Goal: Information Seeking & Learning: Learn about a topic

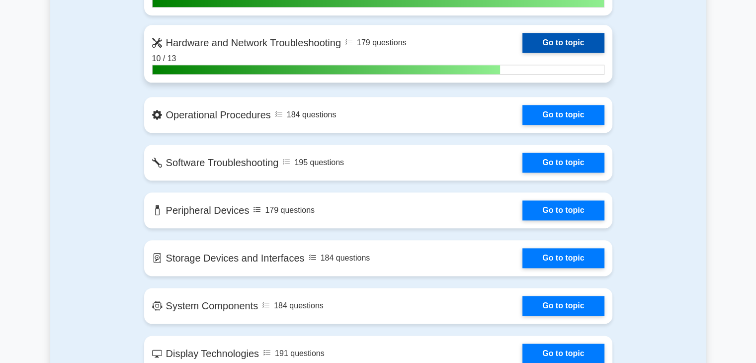
scroll to position [1168, 0]
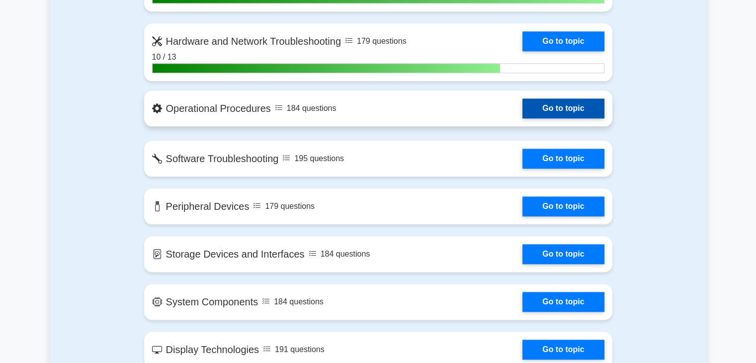
click at [571, 106] on link "Go to topic" at bounding box center [564, 108] width 82 height 20
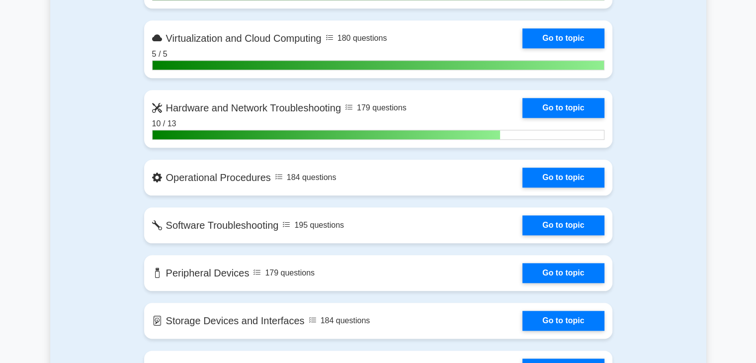
scroll to position [1094, 0]
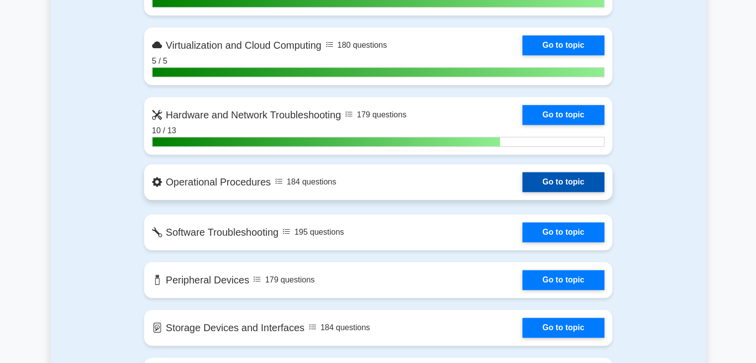
click at [589, 184] on link "Go to topic" at bounding box center [564, 182] width 82 height 20
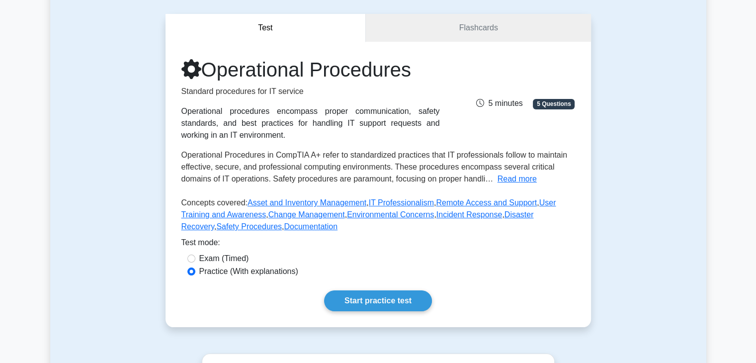
scroll to position [83, 0]
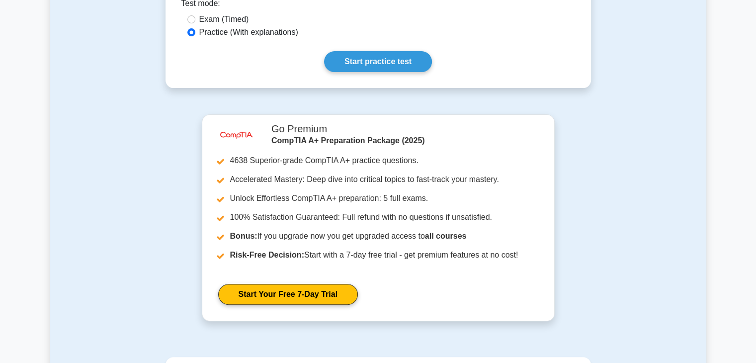
scroll to position [227, 0]
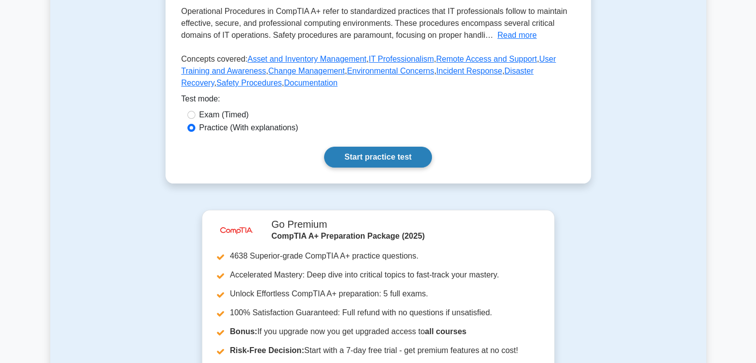
click at [373, 159] on link "Start practice test" at bounding box center [378, 157] width 108 height 21
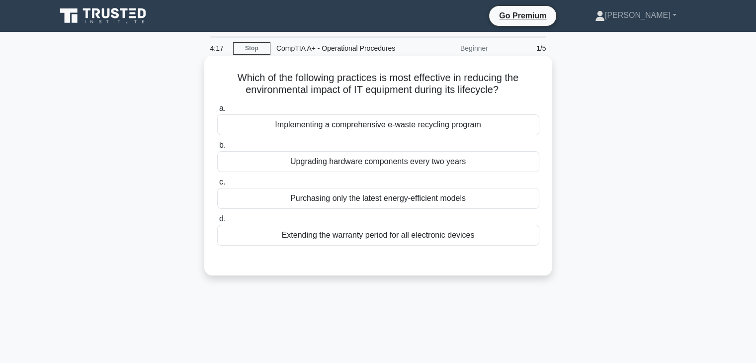
click at [382, 128] on div "Implementing a comprehensive e-waste recycling program" at bounding box center [378, 124] width 322 height 21
click at [217, 112] on input "a. Implementing a comprehensive e-waste recycling program" at bounding box center [217, 108] width 0 height 6
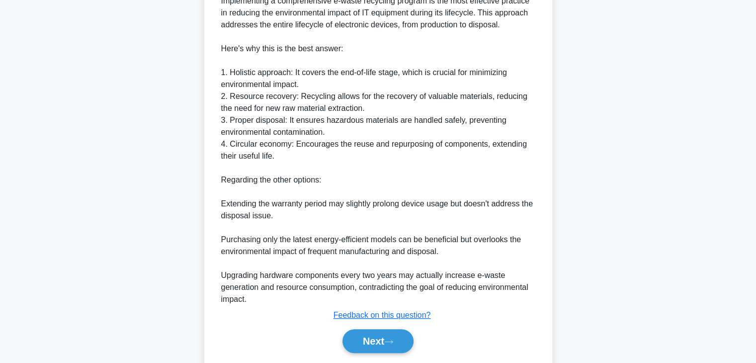
scroll to position [300, 0]
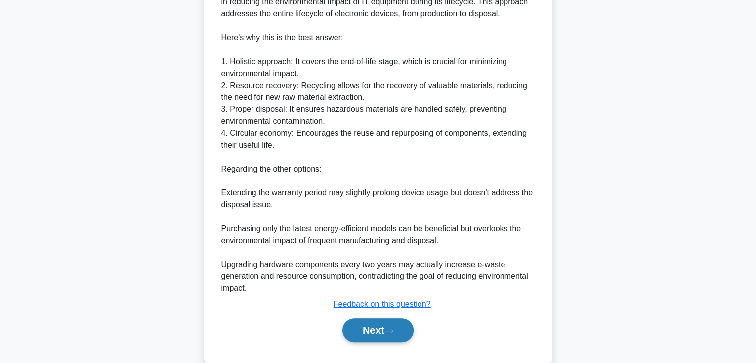
click at [389, 325] on button "Next" at bounding box center [378, 330] width 71 height 24
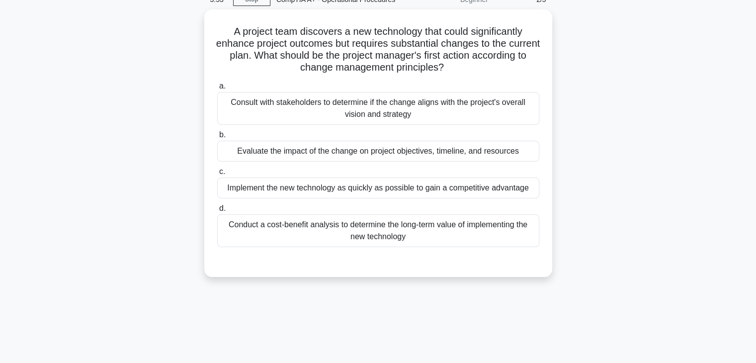
scroll to position [0, 0]
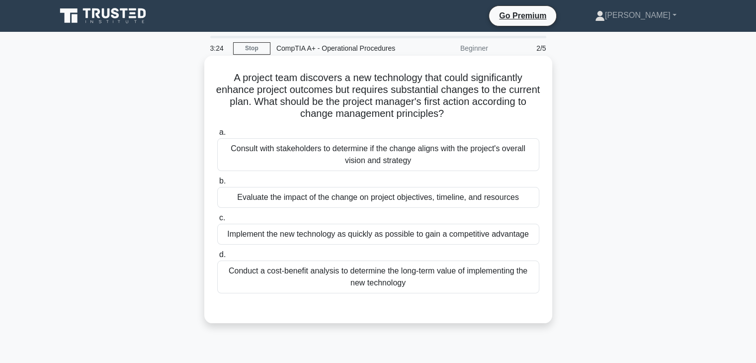
click at [498, 160] on div "Consult with stakeholders to determine if the change aligns with the project's …" at bounding box center [378, 154] width 322 height 33
click at [217, 136] on input "a. Consult with stakeholders to determine if the change aligns with the project…" at bounding box center [217, 132] width 0 height 6
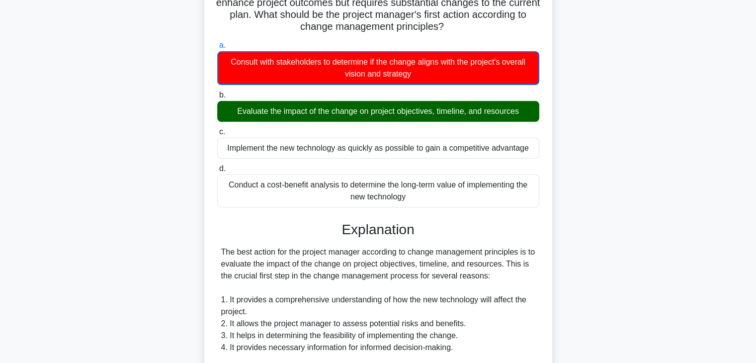
scroll to position [346, 0]
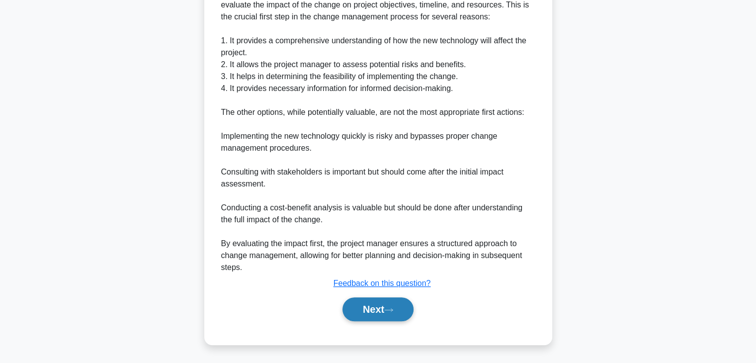
click at [412, 313] on button "Next" at bounding box center [378, 309] width 71 height 24
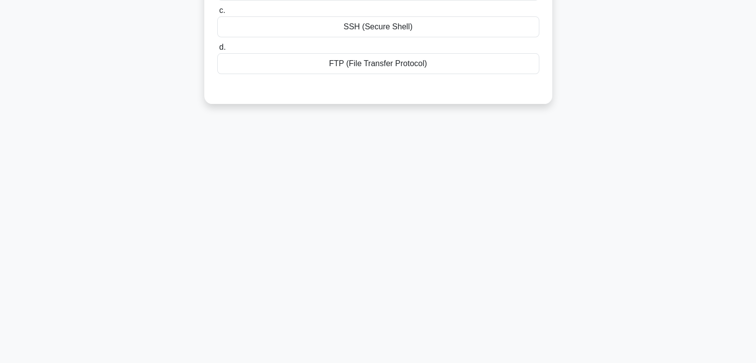
scroll to position [0, 0]
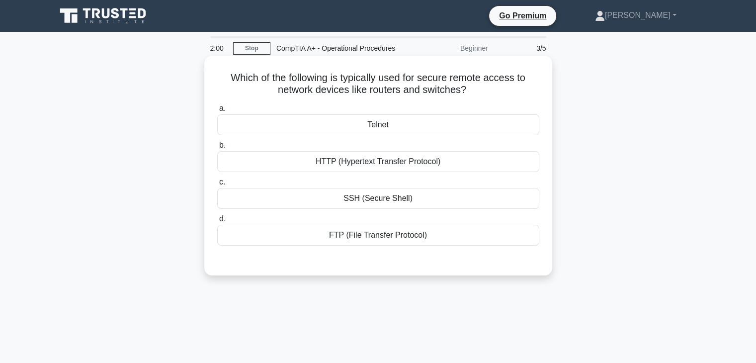
click at [357, 201] on div "SSH (Secure Shell)" at bounding box center [378, 198] width 322 height 21
click at [217, 186] on input "c. SSH (Secure Shell)" at bounding box center [217, 182] width 0 height 6
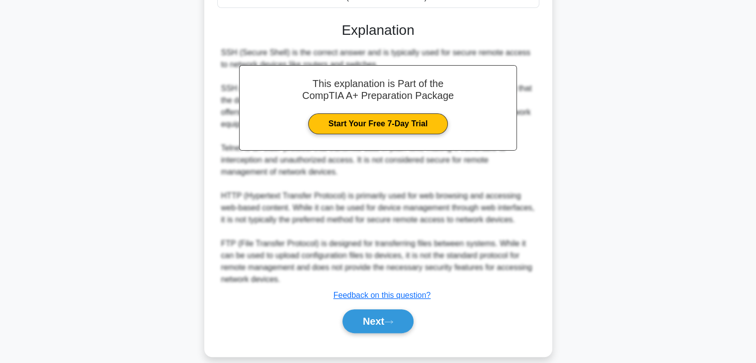
scroll to position [250, 0]
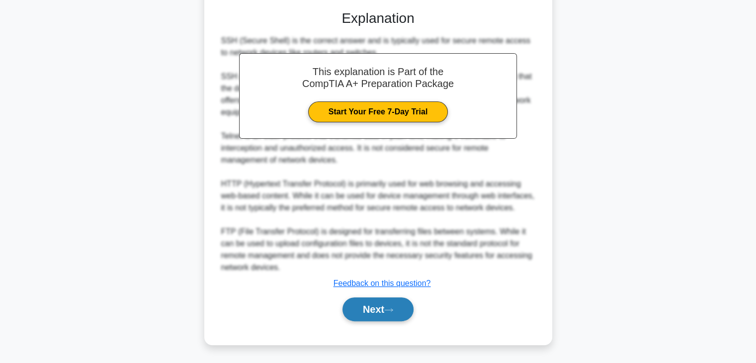
click at [363, 297] on button "Next" at bounding box center [378, 309] width 71 height 24
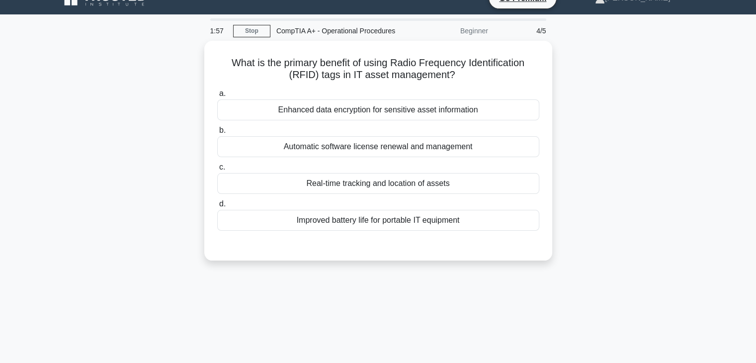
scroll to position [0, 0]
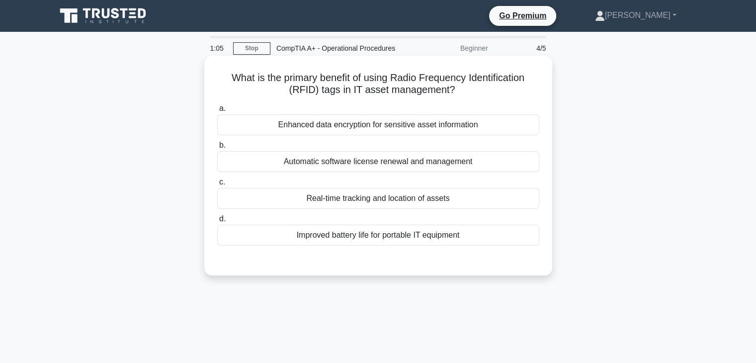
click at [431, 240] on div "Improved battery life for portable IT equipment" at bounding box center [378, 235] width 322 height 21
click at [217, 222] on input "d. Improved battery life for portable IT equipment" at bounding box center [217, 219] width 0 height 6
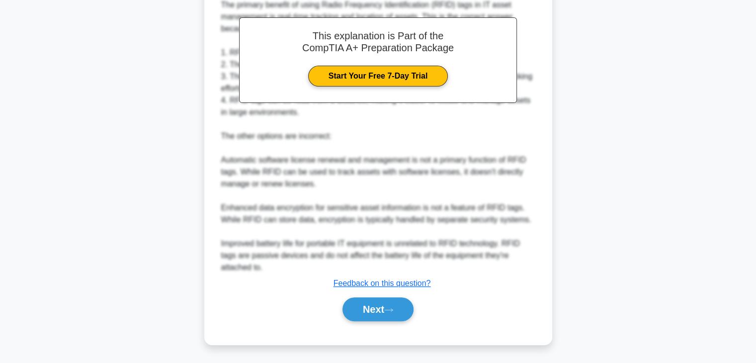
click at [377, 311] on button "Next" at bounding box center [378, 309] width 71 height 24
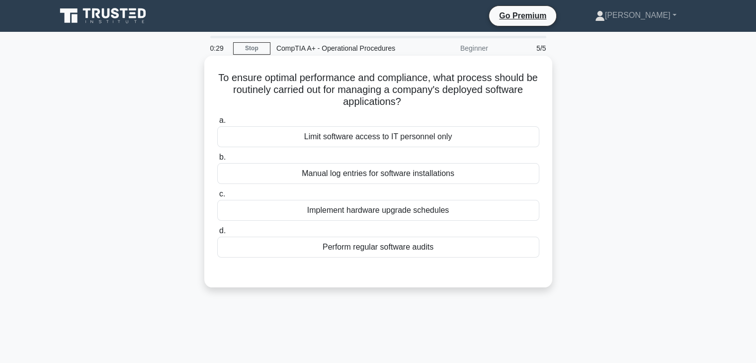
click at [372, 209] on div "Implement hardware upgrade schedules" at bounding box center [378, 210] width 322 height 21
click at [217, 197] on input "c. Implement hardware upgrade schedules" at bounding box center [217, 194] width 0 height 6
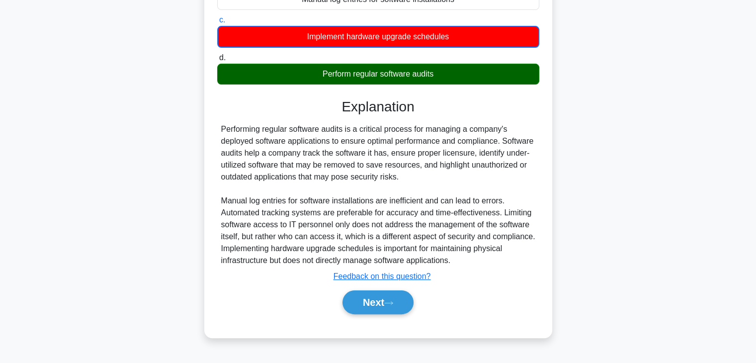
scroll to position [174, 0]
click at [373, 300] on button "Next" at bounding box center [378, 302] width 71 height 24
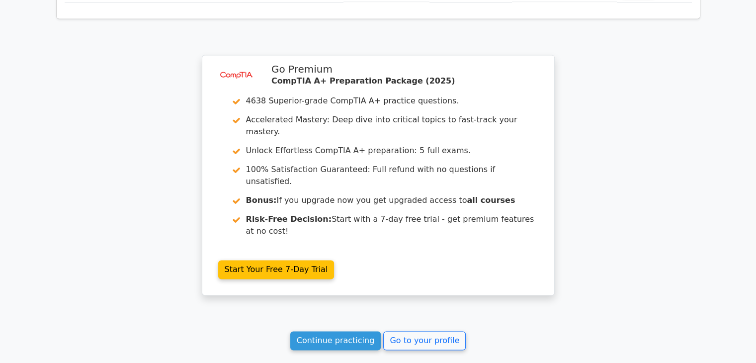
scroll to position [1474, 0]
click at [336, 331] on link "Continue practicing" at bounding box center [335, 340] width 91 height 19
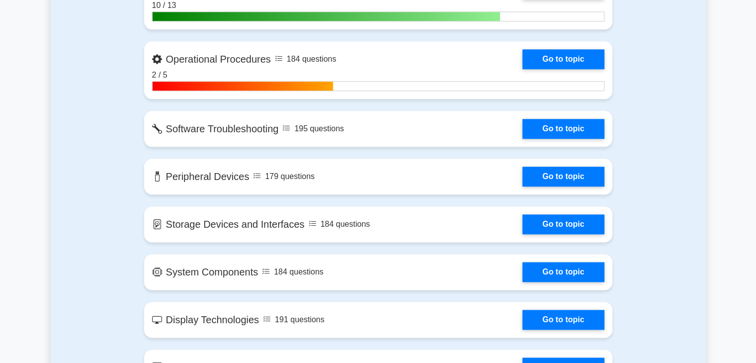
scroll to position [1219, 0]
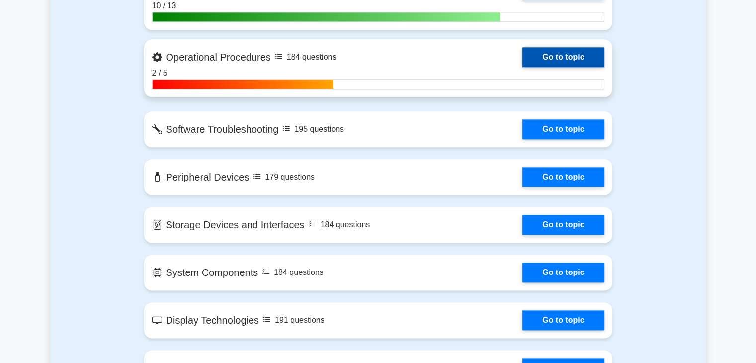
click at [559, 53] on link "Go to topic" at bounding box center [564, 57] width 82 height 20
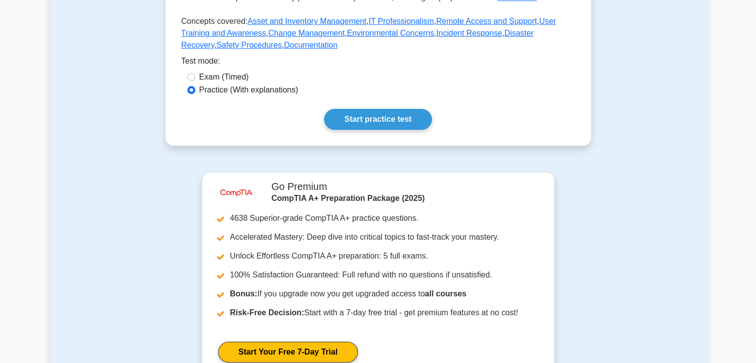
scroll to position [267, 0]
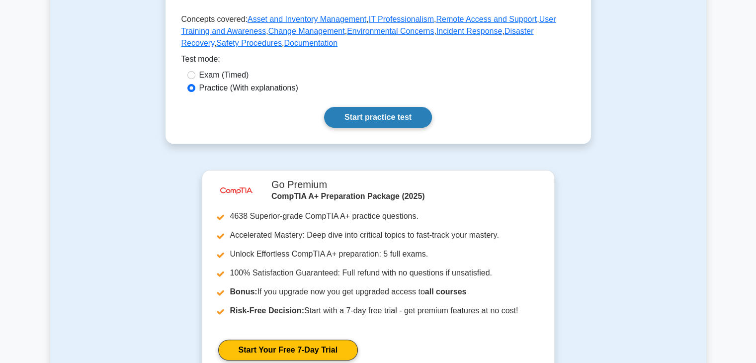
click at [350, 121] on link "Start practice test" at bounding box center [378, 117] width 108 height 21
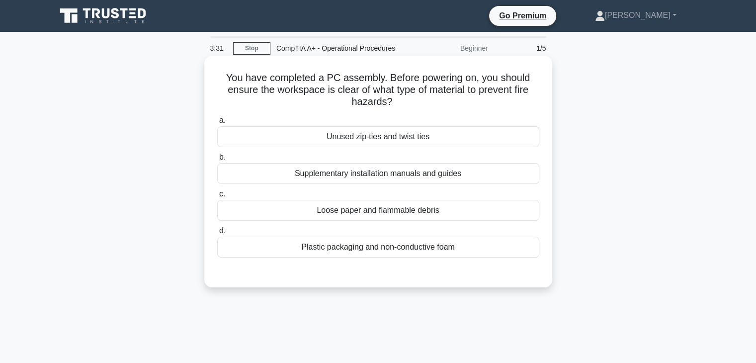
click at [306, 216] on div "Loose paper and flammable debris" at bounding box center [378, 210] width 322 height 21
click at [217, 197] on input "c. Loose paper and flammable debris" at bounding box center [217, 194] width 0 height 6
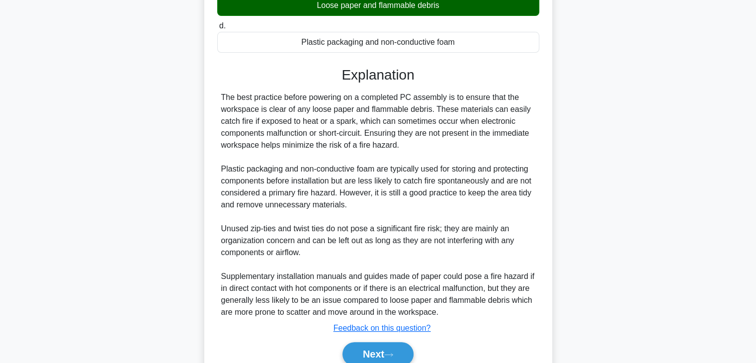
scroll to position [250, 0]
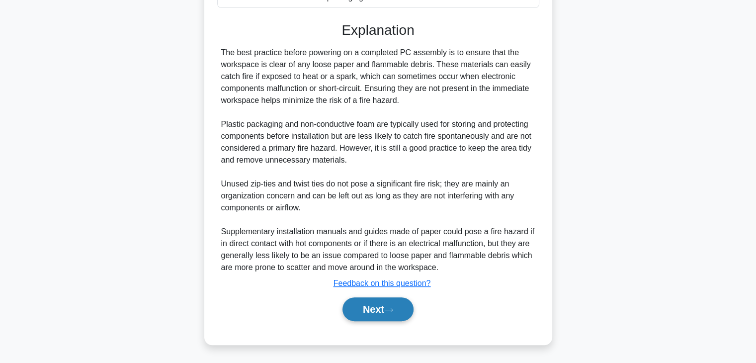
click at [376, 303] on button "Next" at bounding box center [378, 309] width 71 height 24
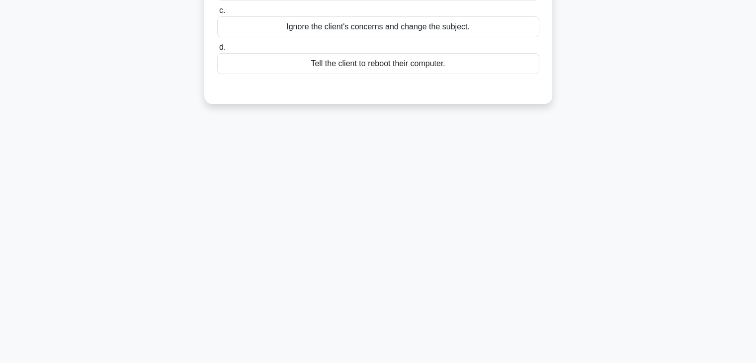
scroll to position [0, 0]
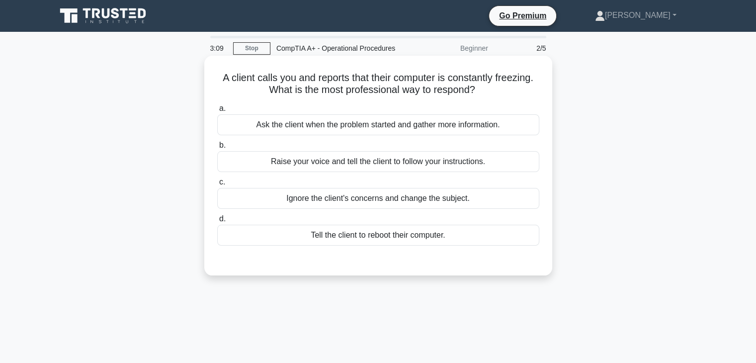
click at [472, 131] on div "Ask the client when the problem started and gather more information." at bounding box center [378, 124] width 322 height 21
click at [217, 112] on input "a. Ask the client when the problem started and gather more information." at bounding box center [217, 108] width 0 height 6
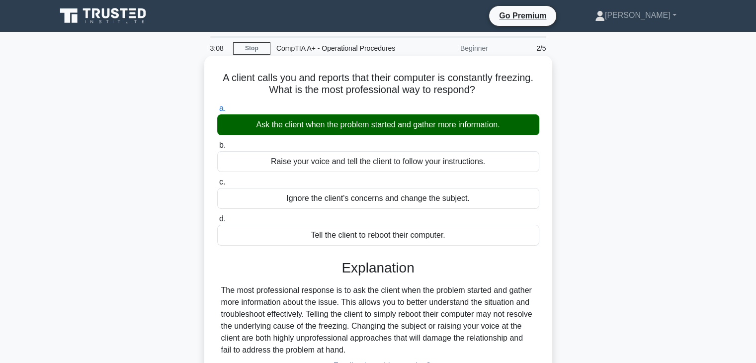
scroll to position [175, 0]
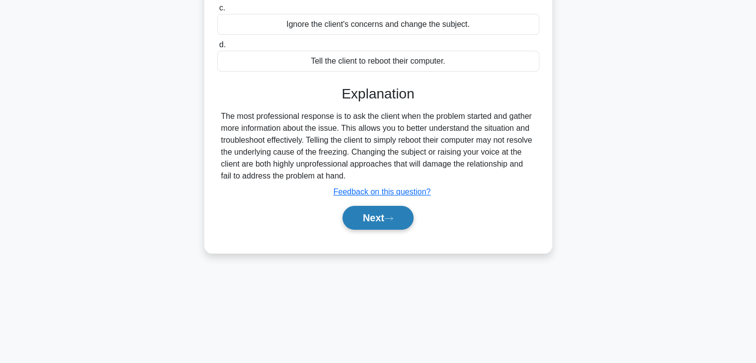
click at [392, 214] on button "Next" at bounding box center [378, 218] width 71 height 24
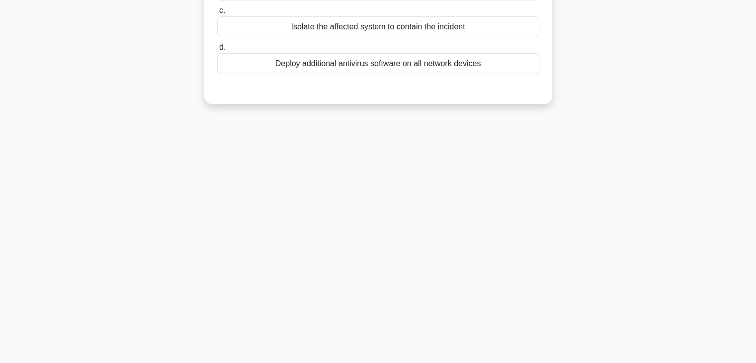
scroll to position [0, 0]
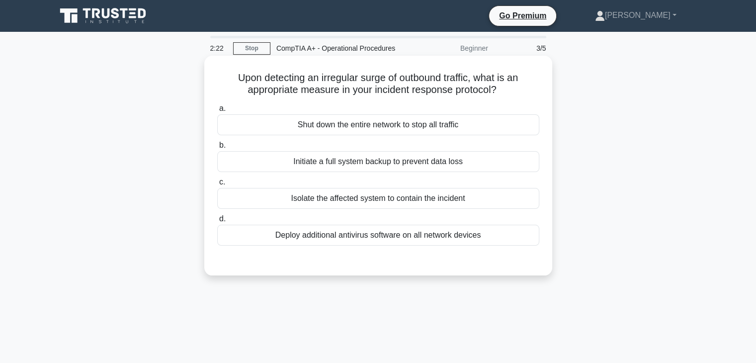
click at [515, 119] on div "Shut down the entire network to stop all traffic" at bounding box center [378, 124] width 322 height 21
click at [217, 112] on input "a. Shut down the entire network to stop all traffic" at bounding box center [217, 108] width 0 height 6
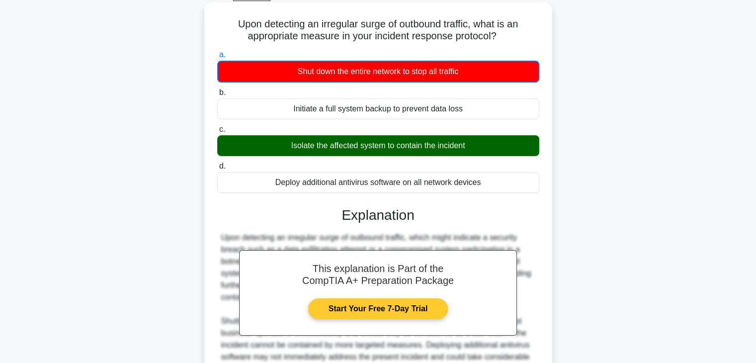
scroll to position [179, 0]
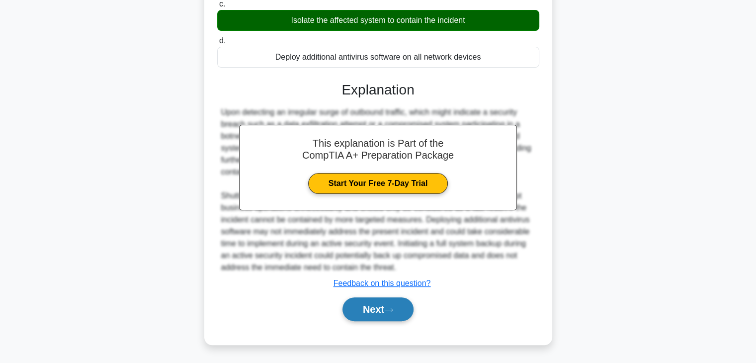
click at [394, 305] on button "Next" at bounding box center [378, 309] width 71 height 24
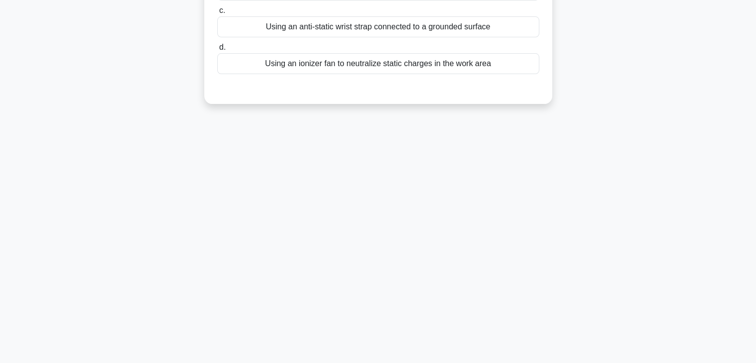
scroll to position [0, 0]
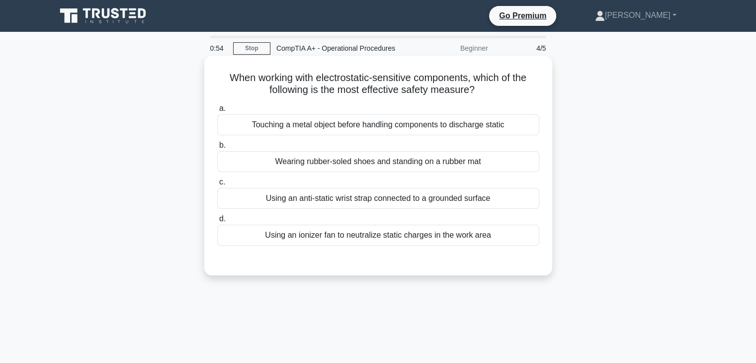
click at [424, 120] on div "Touching a metal object before handling components to discharge static" at bounding box center [378, 124] width 322 height 21
click at [217, 112] on input "a. Touching a metal object before handling components to discharge static" at bounding box center [217, 108] width 0 height 6
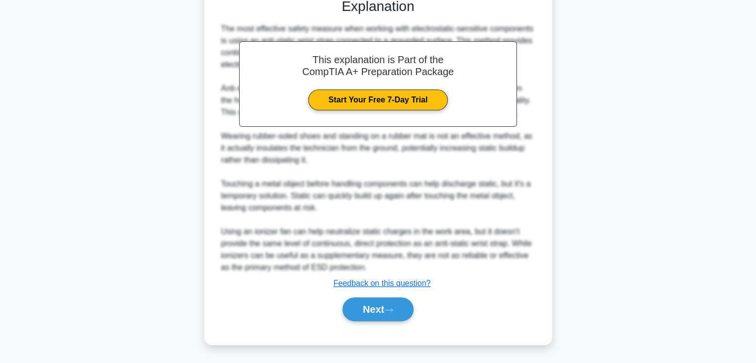
scroll to position [262, 0]
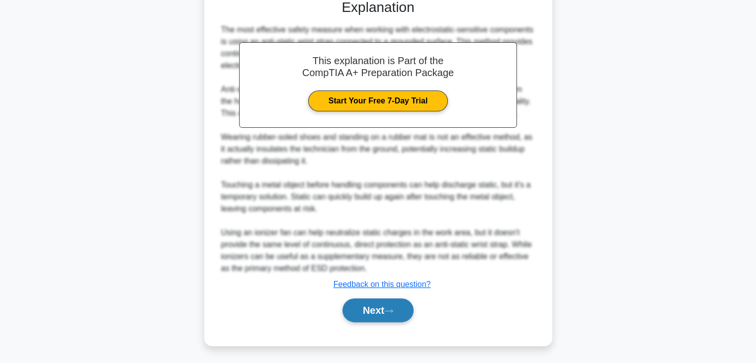
click at [392, 305] on button "Next" at bounding box center [378, 310] width 71 height 24
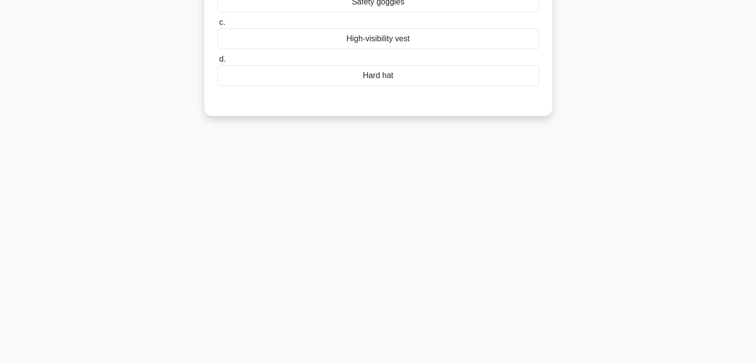
scroll to position [0, 0]
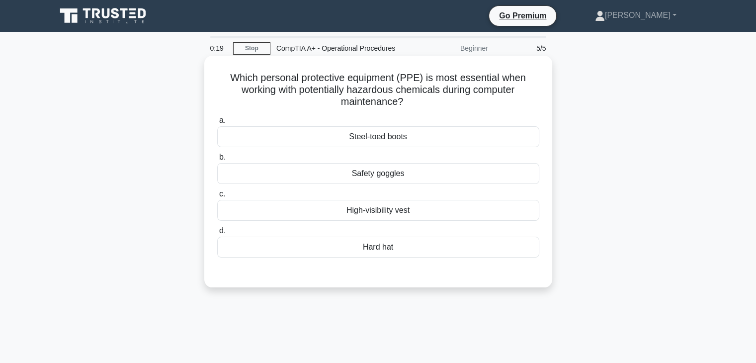
click at [514, 207] on div "High-visibility vest" at bounding box center [378, 210] width 322 height 21
click at [217, 197] on input "c. High-visibility vest" at bounding box center [217, 194] width 0 height 6
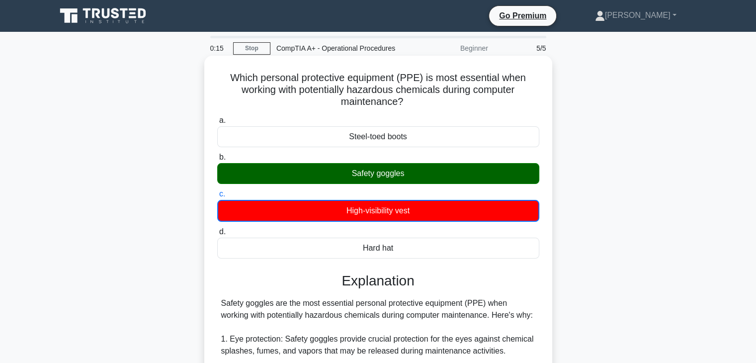
click at [487, 168] on div "Safety goggles" at bounding box center [378, 173] width 322 height 21
click at [217, 161] on input "b. Safety goggles" at bounding box center [217, 157] width 0 height 6
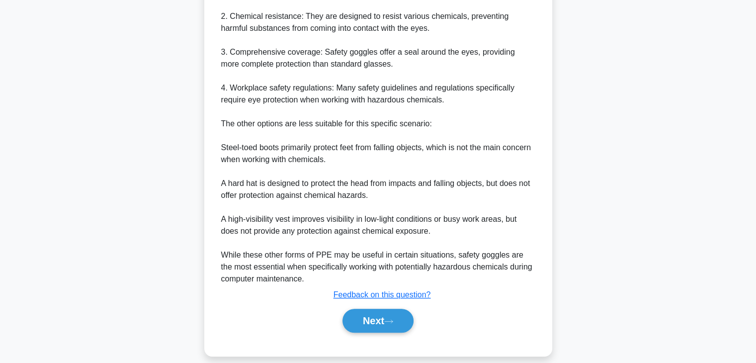
scroll to position [369, 0]
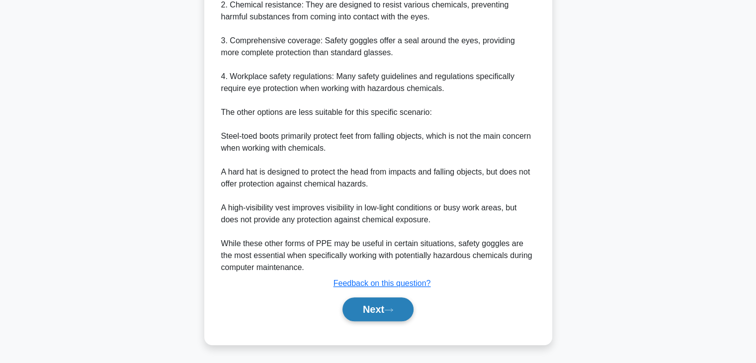
click at [391, 311] on icon at bounding box center [388, 309] width 9 height 5
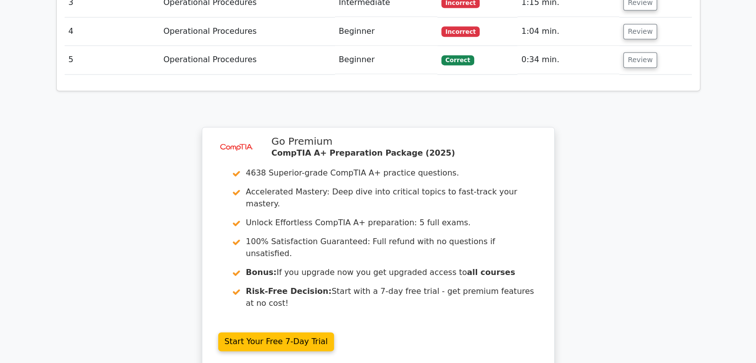
scroll to position [1464, 0]
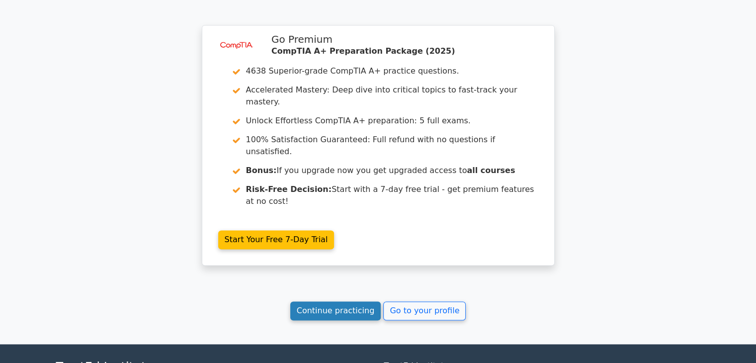
click at [335, 301] on link "Continue practicing" at bounding box center [335, 310] width 91 height 19
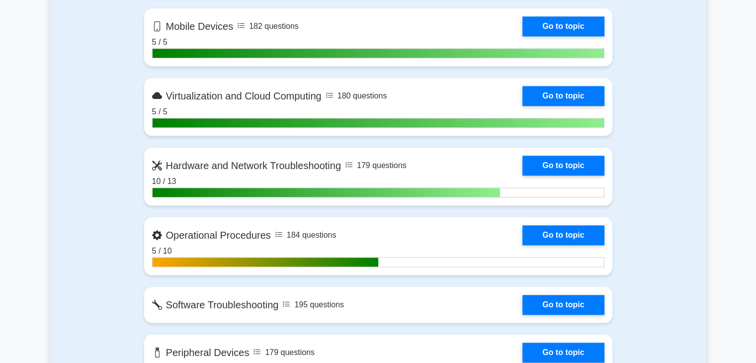
scroll to position [1044, 0]
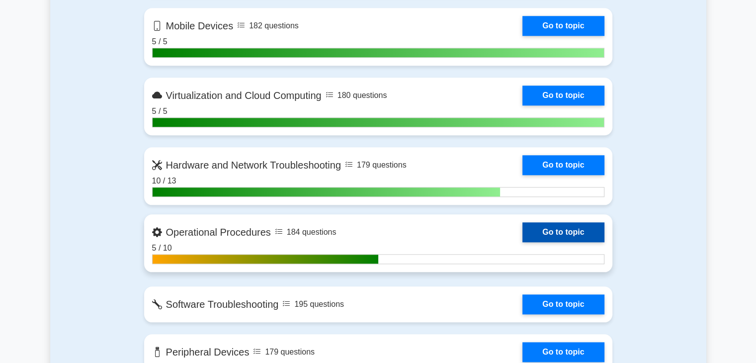
click at [529, 225] on link "Go to topic" at bounding box center [564, 232] width 82 height 20
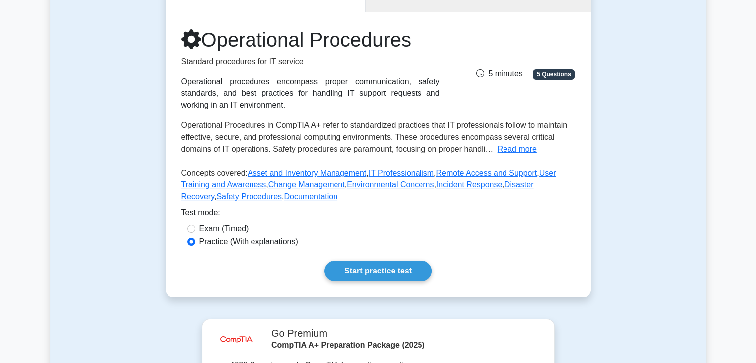
scroll to position [109, 0]
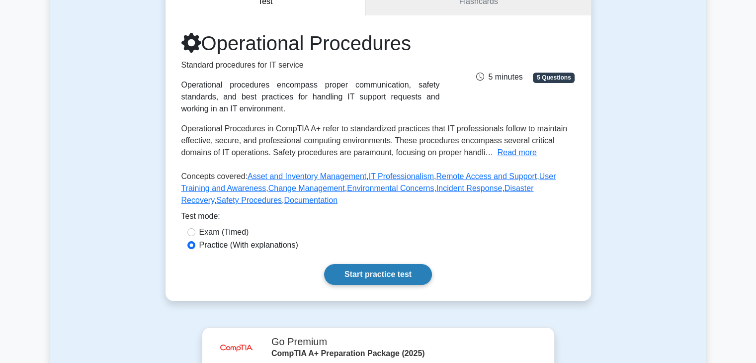
click at [400, 277] on link "Start practice test" at bounding box center [378, 274] width 108 height 21
click at [384, 271] on link "Start practice test" at bounding box center [378, 274] width 108 height 21
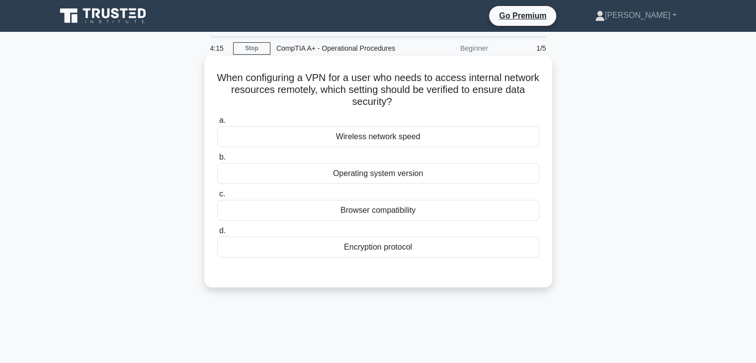
click at [493, 177] on div "Operating system version" at bounding box center [378, 173] width 322 height 21
click at [217, 161] on input "b. Operating system version" at bounding box center [217, 157] width 0 height 6
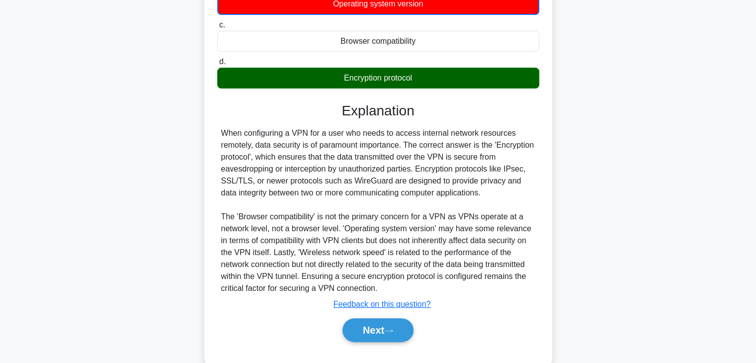
scroll to position [169, 0]
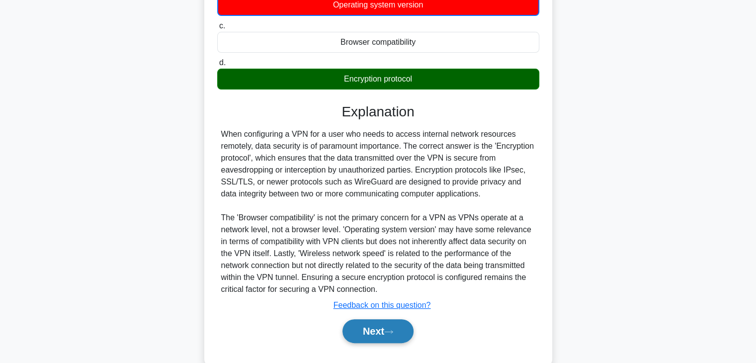
click at [354, 319] on button "Next" at bounding box center [378, 331] width 71 height 24
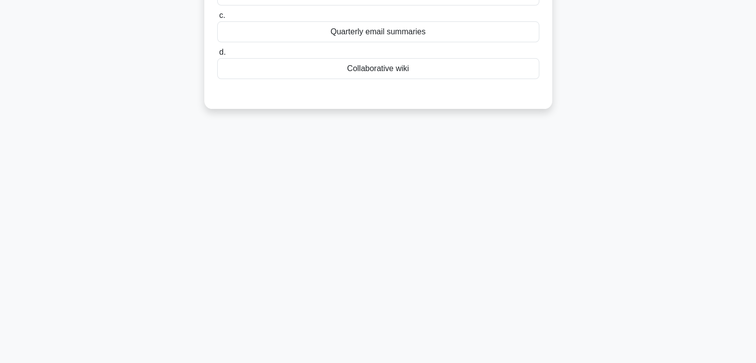
scroll to position [0, 0]
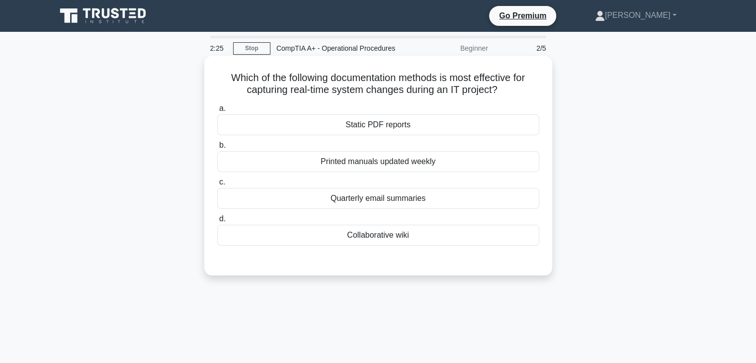
click at [404, 130] on div "Static PDF reports" at bounding box center [378, 124] width 322 height 21
click at [217, 112] on input "a. Static PDF reports" at bounding box center [217, 108] width 0 height 6
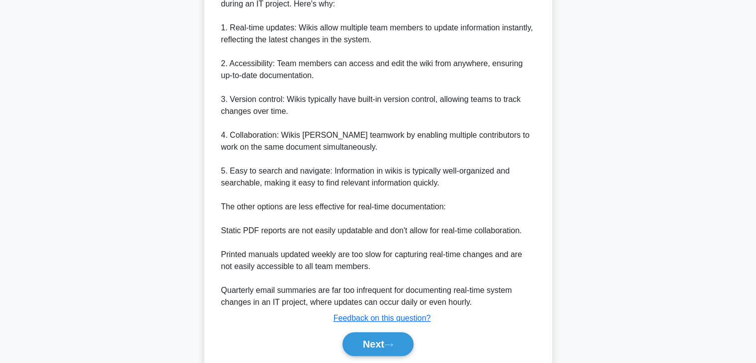
scroll to position [334, 0]
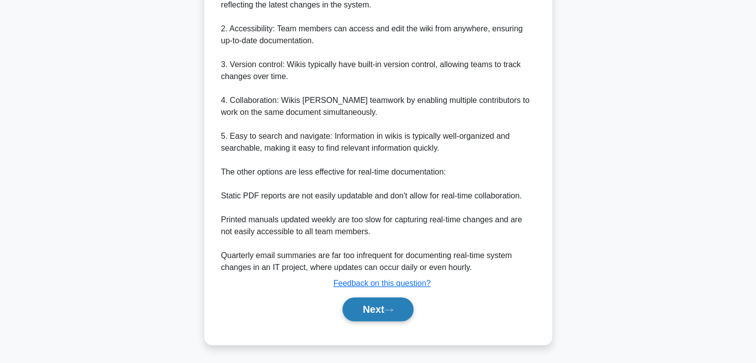
click at [374, 303] on button "Next" at bounding box center [378, 309] width 71 height 24
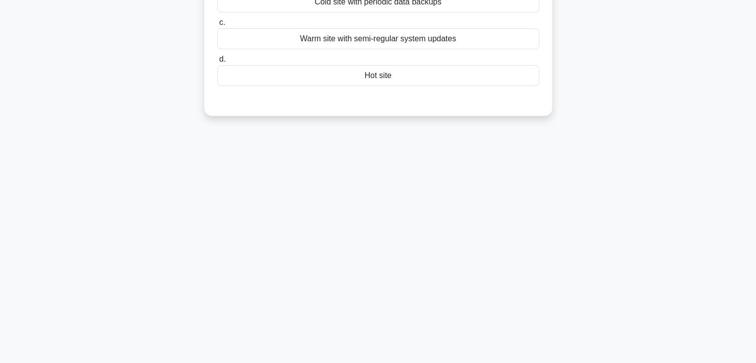
scroll to position [0, 0]
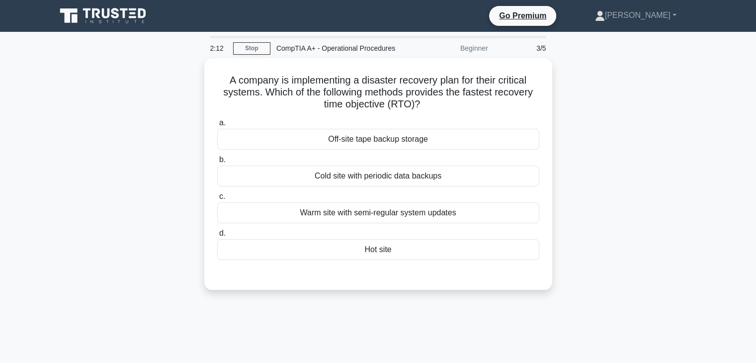
click at [623, 176] on div "A company is implementing a disaster recovery plan for their critical systems. …" at bounding box center [378, 180] width 656 height 244
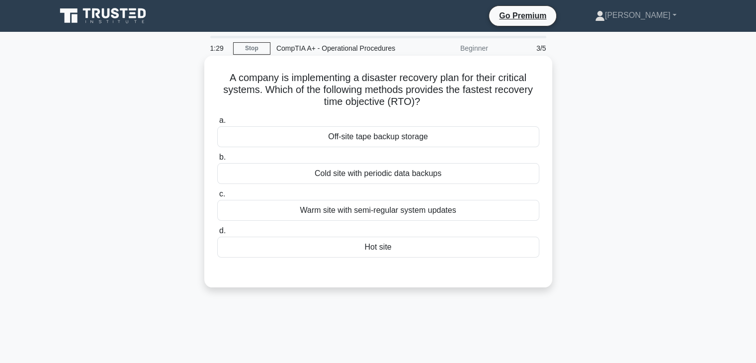
click at [422, 174] on div "Cold site with periodic data backups" at bounding box center [378, 173] width 322 height 21
click at [217, 161] on input "b. Cold site with periodic data backups" at bounding box center [217, 157] width 0 height 6
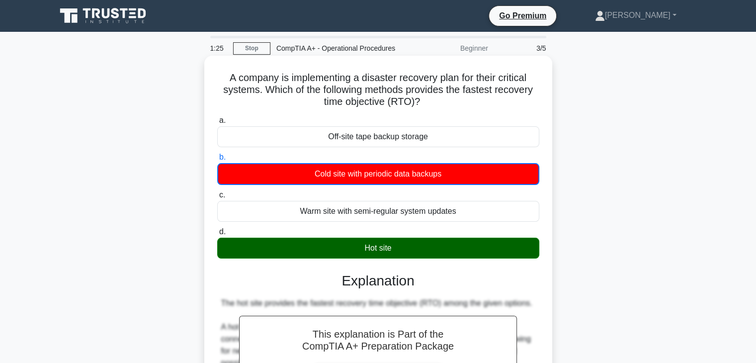
scroll to position [222, 0]
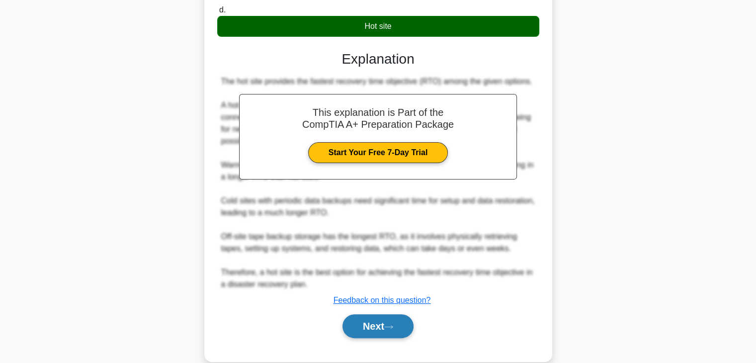
click at [400, 325] on button "Next" at bounding box center [378, 326] width 71 height 24
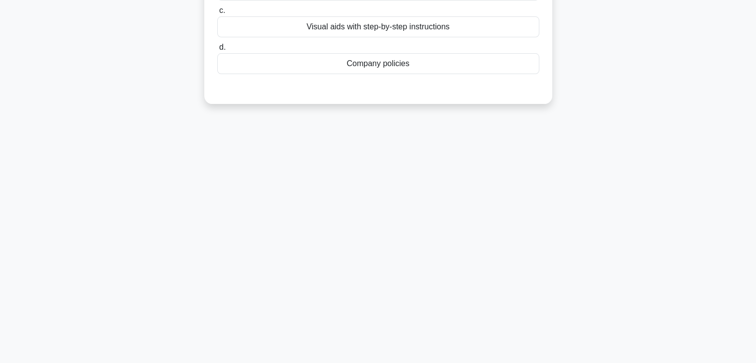
scroll to position [0, 0]
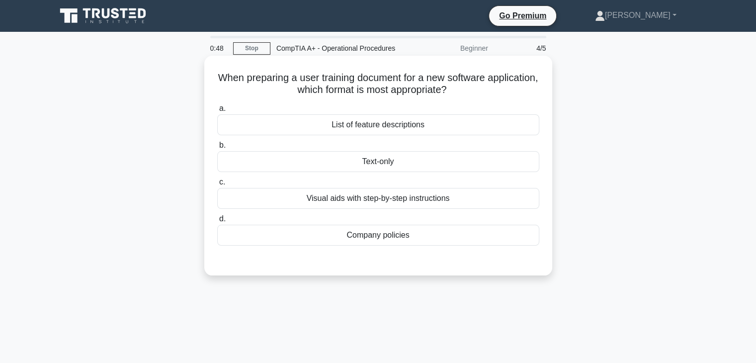
click at [307, 197] on div "Visual aids with step-by-step instructions" at bounding box center [378, 198] width 322 height 21
click at [217, 186] on input "c. Visual aids with step-by-step instructions" at bounding box center [217, 182] width 0 height 6
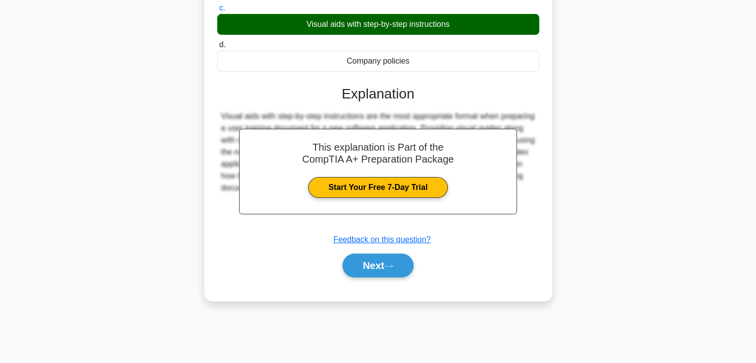
scroll to position [174, 0]
click at [372, 274] on button "Next" at bounding box center [378, 266] width 71 height 24
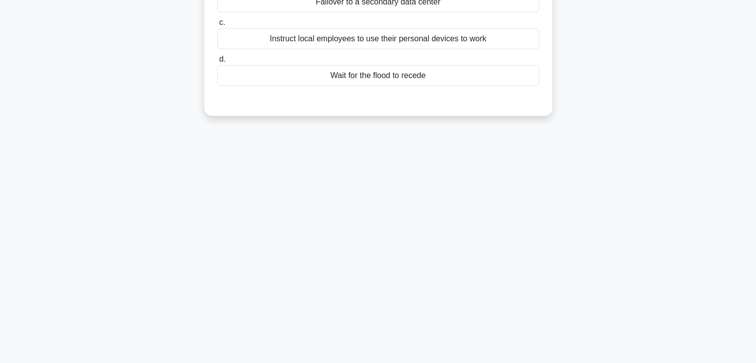
click at [366, 267] on div "0:43 Stop CompTIA A+ - Operational Procedures Beginner 5/5 A company has multip…" at bounding box center [378, 110] width 656 height 497
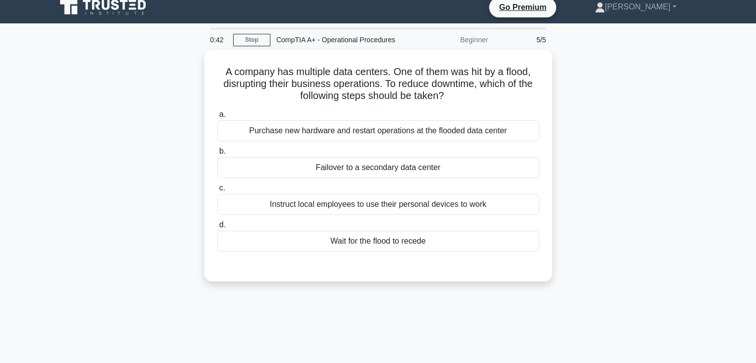
scroll to position [7, 0]
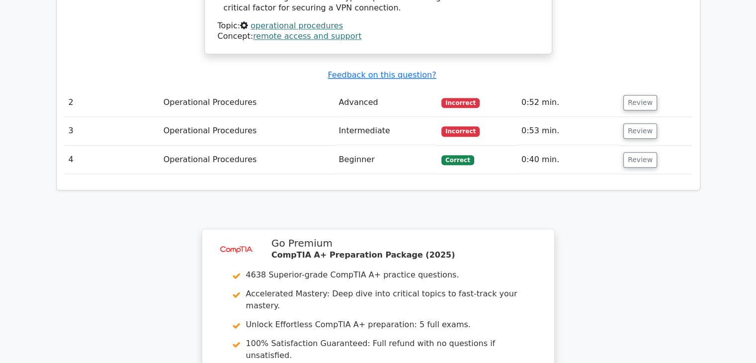
scroll to position [1384, 0]
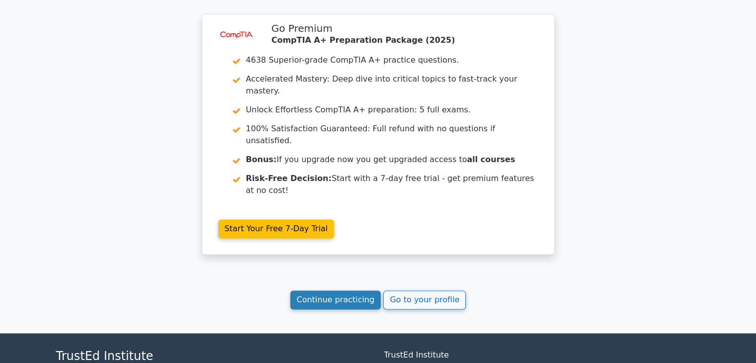
click at [344, 290] on link "Continue practicing" at bounding box center [335, 299] width 91 height 19
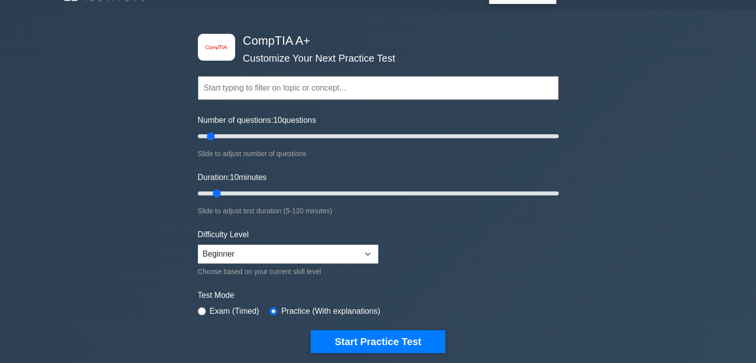
scroll to position [16, 0]
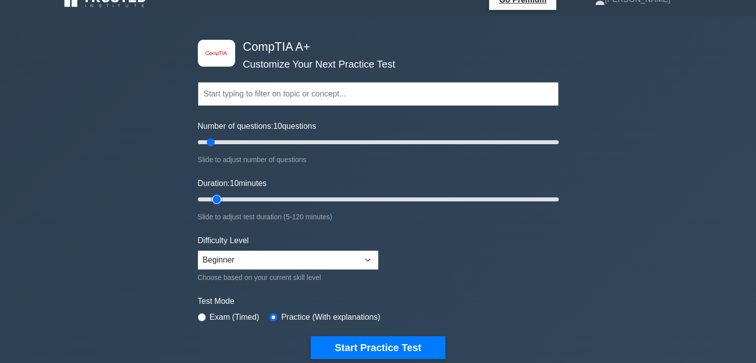
drag, startPoint x: 216, startPoint y: 201, endPoint x: 278, endPoint y: 209, distance: 62.2
drag, startPoint x: 278, startPoint y: 209, endPoint x: 219, endPoint y: 198, distance: 59.8
click at [219, 198] on input "Duration: 10 minutes" at bounding box center [378, 199] width 361 height 12
drag, startPoint x: 219, startPoint y: 198, endPoint x: 340, endPoint y: 196, distance: 121.4
type input "50"
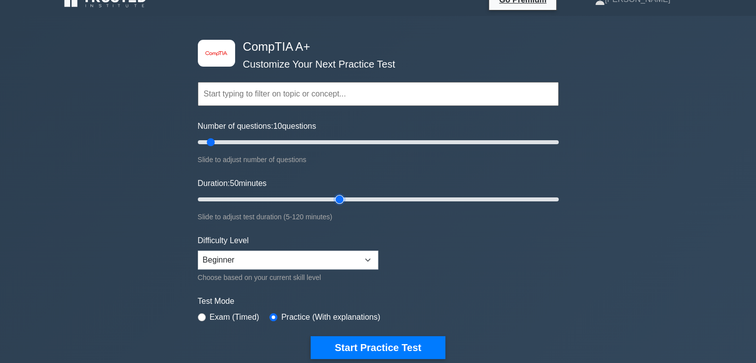
click at [340, 196] on input "Duration: 50 minutes" at bounding box center [378, 199] width 361 height 12
drag, startPoint x: 209, startPoint y: 140, endPoint x: 219, endPoint y: 142, distance: 10.1
type input "15"
click at [219, 142] on input "Number of questions: 15 questions" at bounding box center [378, 142] width 361 height 12
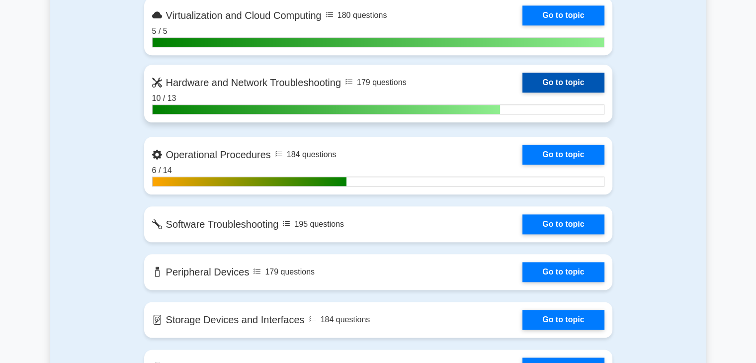
scroll to position [1123, 0]
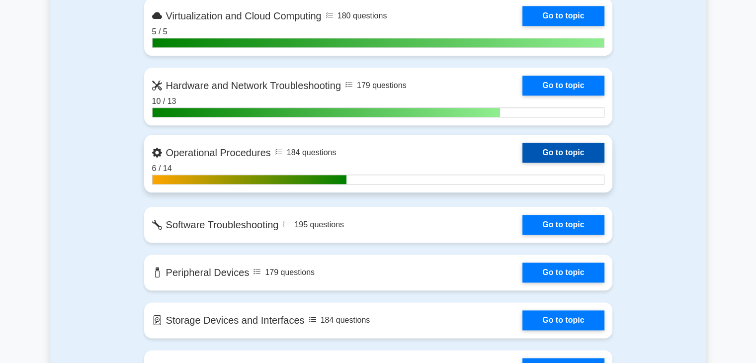
click at [576, 147] on link "Go to topic" at bounding box center [564, 153] width 82 height 20
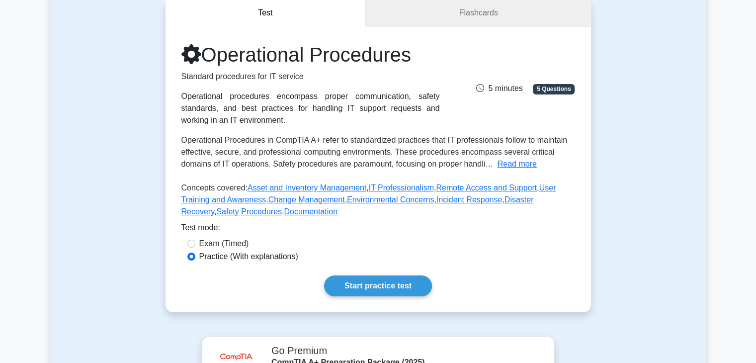
scroll to position [87, 0]
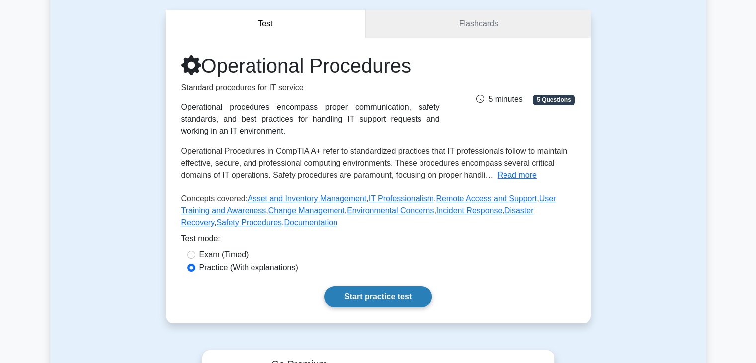
click at [413, 299] on link "Start practice test" at bounding box center [378, 296] width 108 height 21
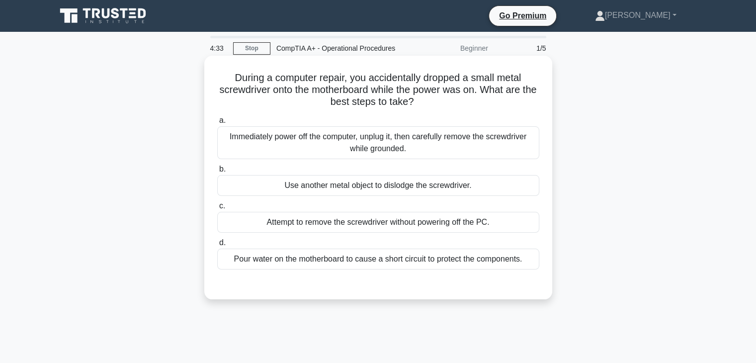
click at [471, 152] on div "Immediately power off the computer, unplug it, then carefully remove the screwd…" at bounding box center [378, 142] width 322 height 33
click at [217, 124] on input "a. Immediately power off the computer, unplug it, then carefully remove the scr…" at bounding box center [217, 120] width 0 height 6
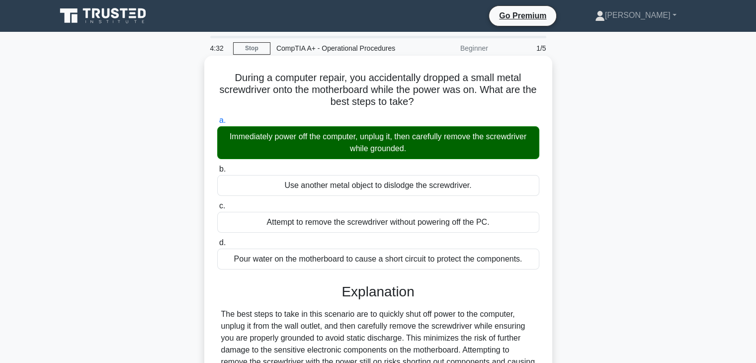
scroll to position [175, 0]
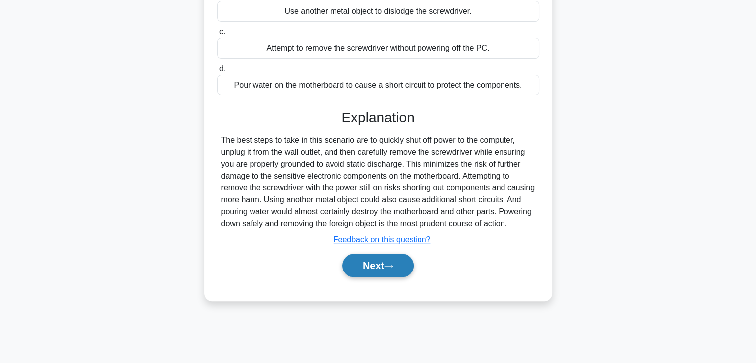
click at [392, 269] on icon at bounding box center [388, 266] width 9 height 5
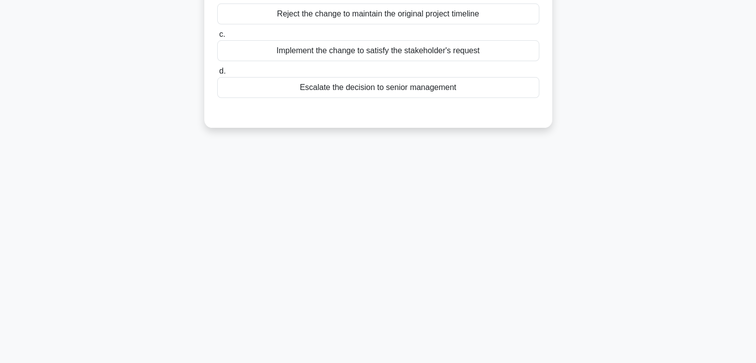
scroll to position [0, 0]
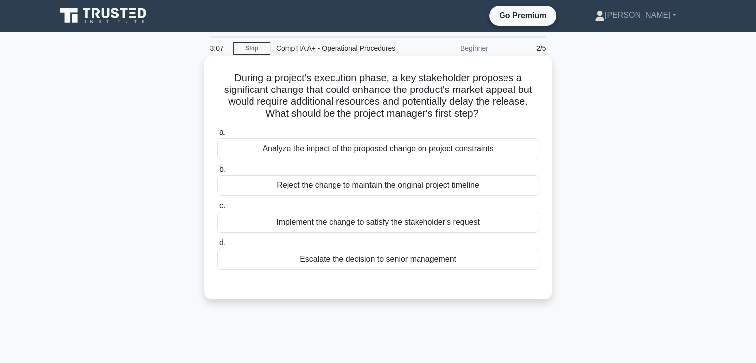
click at [473, 184] on div "Reject the change to maintain the original project timeline" at bounding box center [378, 185] width 322 height 21
click at [217, 173] on input "b. Reject the change to maintain the original project timeline" at bounding box center [217, 169] width 0 height 6
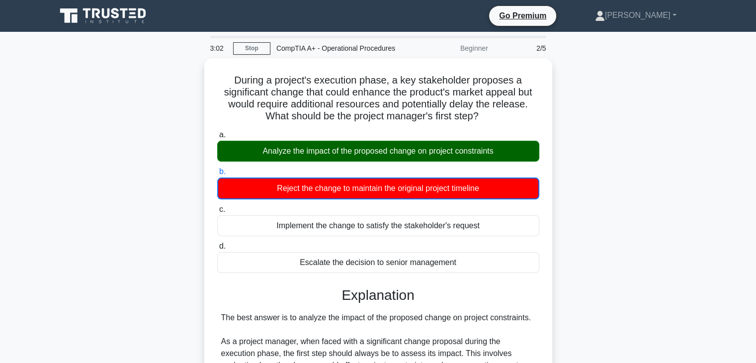
scroll to position [334, 0]
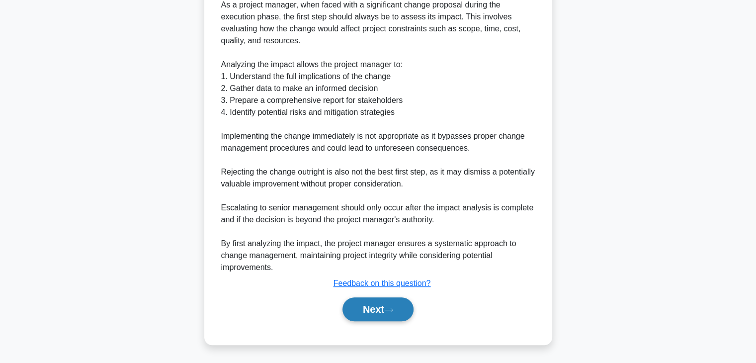
click at [400, 314] on button "Next" at bounding box center [378, 309] width 71 height 24
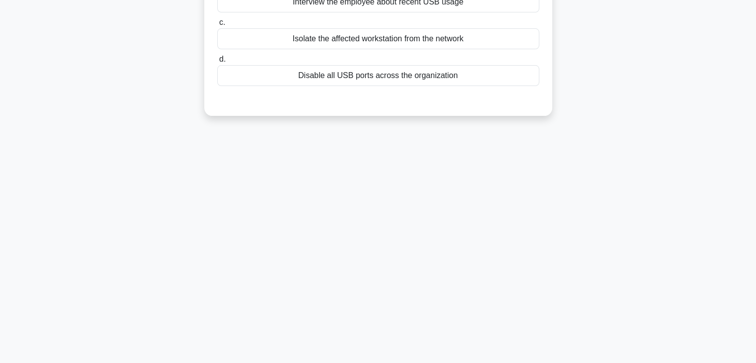
scroll to position [0, 0]
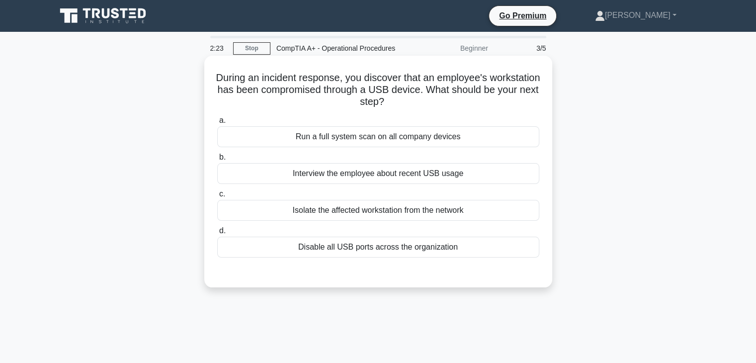
click at [496, 133] on div "Run a full system scan on all company devices" at bounding box center [378, 136] width 322 height 21
click at [217, 124] on input "a. Run a full system scan on all company devices" at bounding box center [217, 120] width 0 height 6
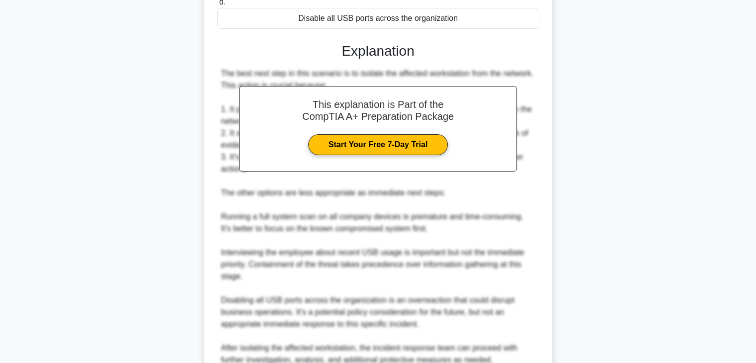
scroll to position [322, 0]
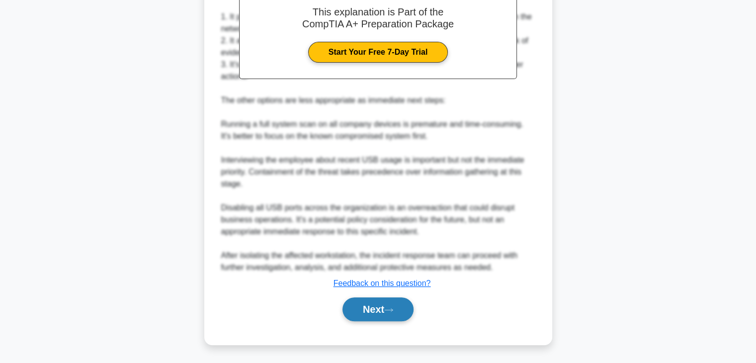
click at [368, 303] on button "Next" at bounding box center [378, 309] width 71 height 24
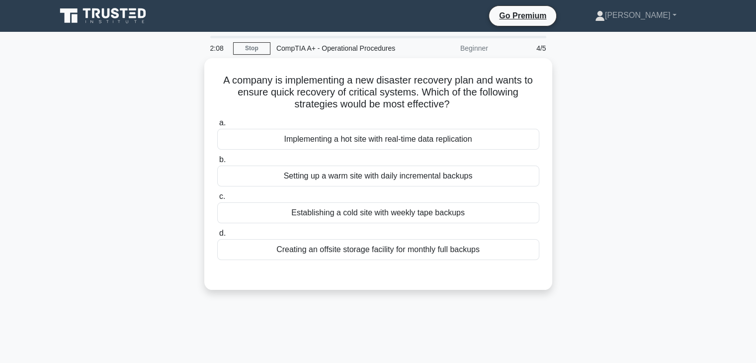
scroll to position [0, 0]
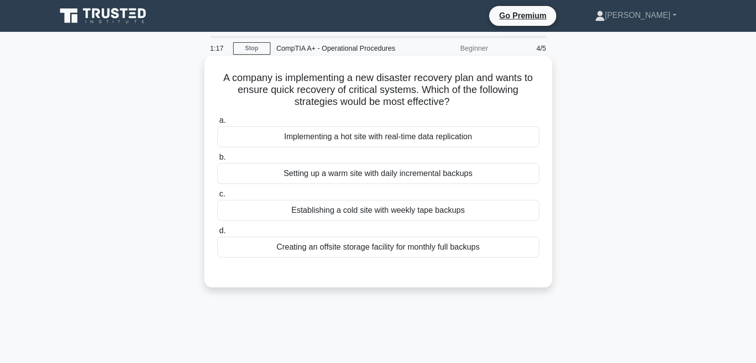
click at [490, 181] on div "Setting up a warm site with daily incremental backups" at bounding box center [378, 173] width 322 height 21
click at [217, 161] on input "b. Setting up a warm site with daily incremental backups" at bounding box center [217, 157] width 0 height 6
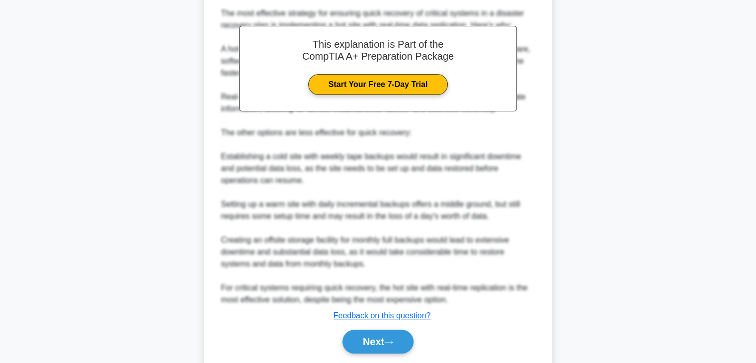
scroll to position [293, 0]
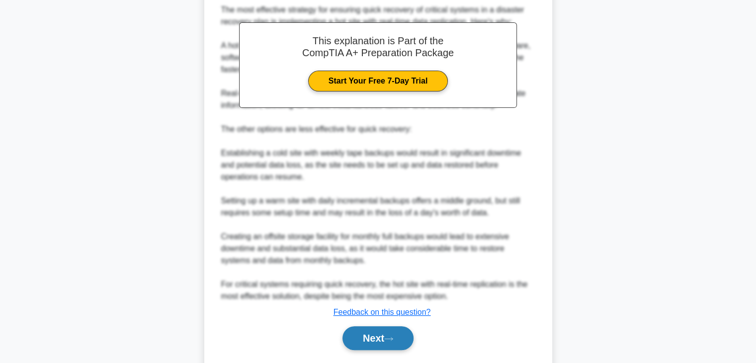
click at [399, 334] on button "Next" at bounding box center [378, 338] width 71 height 24
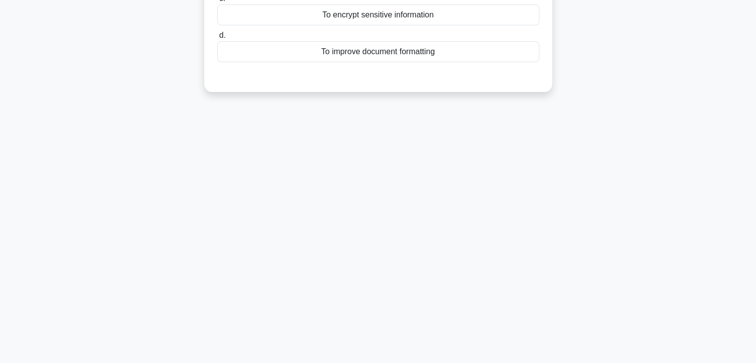
scroll to position [0, 0]
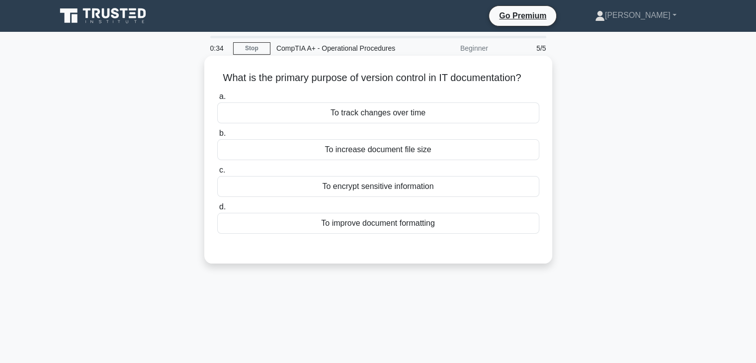
click at [467, 234] on div "To improve document formatting" at bounding box center [378, 223] width 322 height 21
click at [217, 210] on input "d. To improve document formatting" at bounding box center [217, 207] width 0 height 6
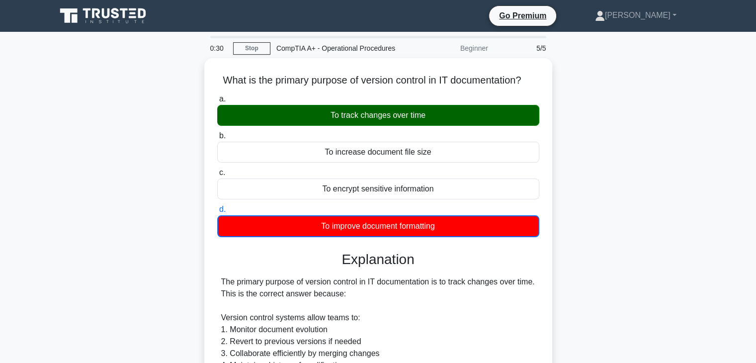
scroll to position [263, 0]
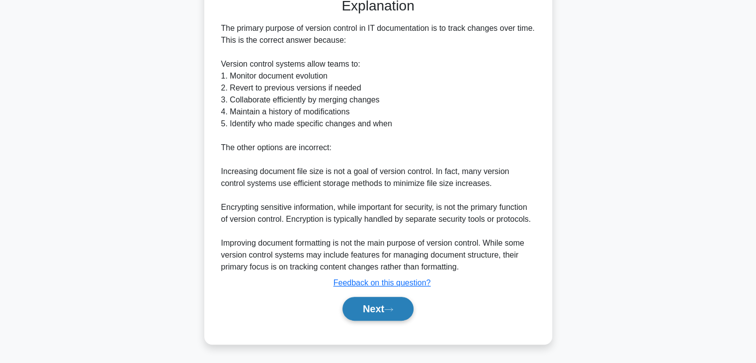
click at [388, 307] on icon at bounding box center [388, 309] width 9 height 5
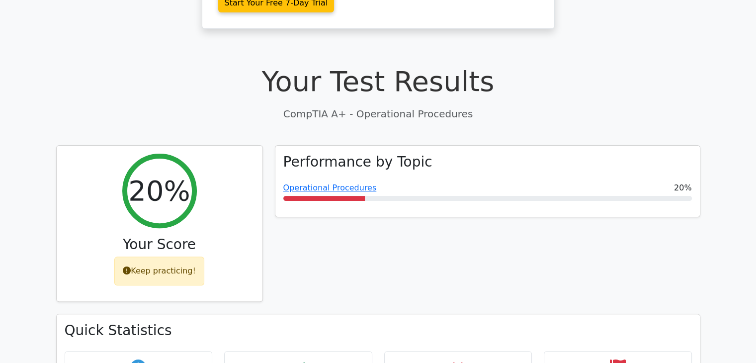
scroll to position [485, 0]
